Goal: Task Accomplishment & Management: Manage account settings

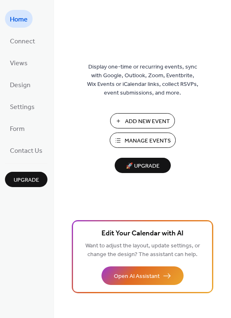
click at [148, 143] on span "Manage Events" at bounding box center [148, 141] width 46 height 9
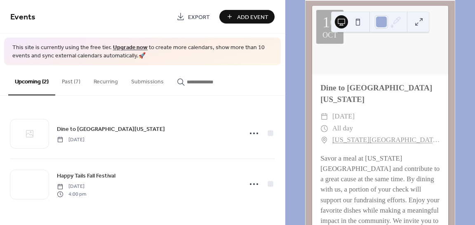
scroll to position [156, 0]
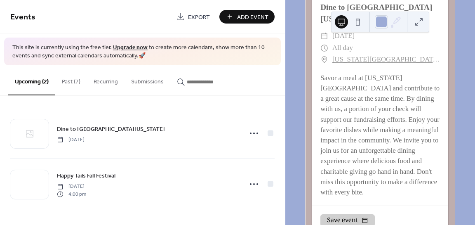
drag, startPoint x: 0, startPoint y: 0, endPoint x: 405, endPoint y: 151, distance: 431.8
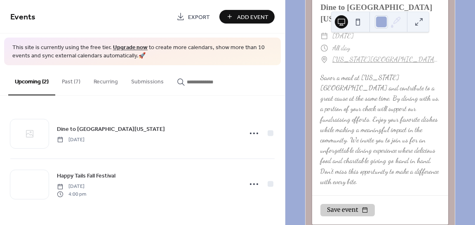
click at [405, 151] on div "Dine to Donate Texas Roadhouse ​ Thursday, October 16, 2025 ​ All day ​ Texas R…" at bounding box center [380, 94] width 136 height 202
click at [270, 98] on div "Dine to Donate Texas Roadhouse Thursday, October 16, 2025 Happy Tails Fall Fest…" at bounding box center [142, 159] width 285 height 126
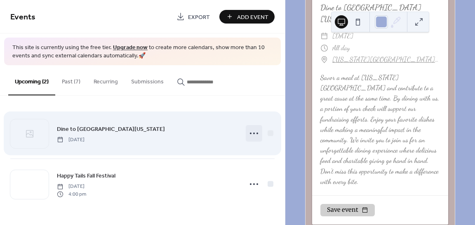
click at [255, 132] on icon at bounding box center [253, 133] width 13 height 13
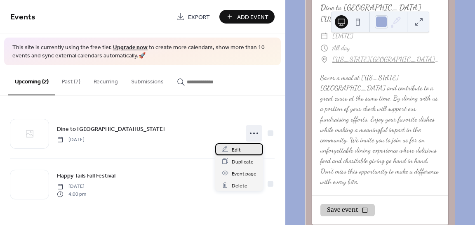
click at [231, 150] on div "Edit" at bounding box center [239, 149] width 48 height 12
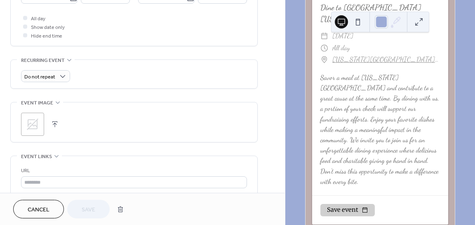
scroll to position [306, 0]
click at [36, 130] on div ";" at bounding box center [32, 123] width 23 height 23
